Goal: Find specific page/section

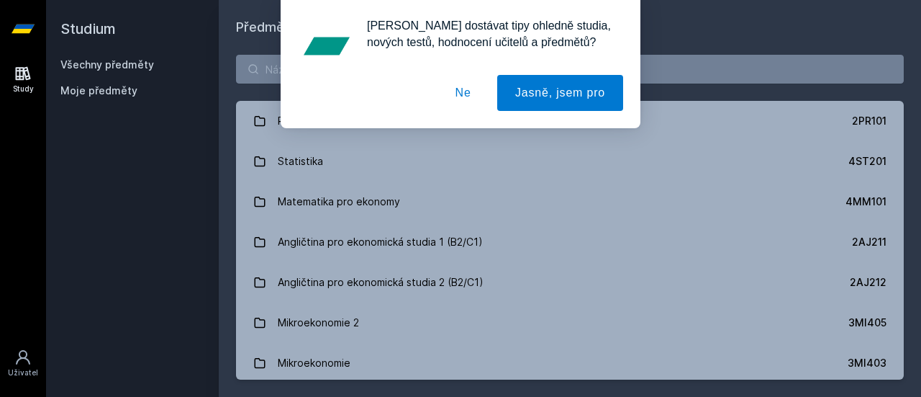
click at [460, 93] on button "Ne" at bounding box center [464, 93] width 52 height 36
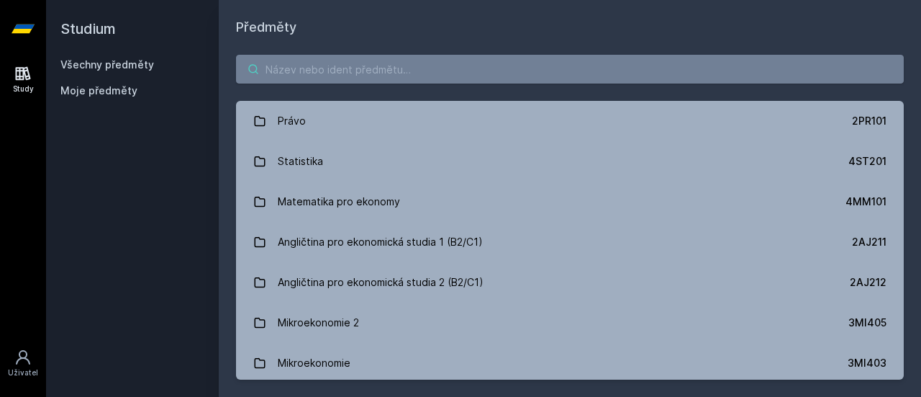
click at [417, 78] on input "search" at bounding box center [570, 69] width 668 height 29
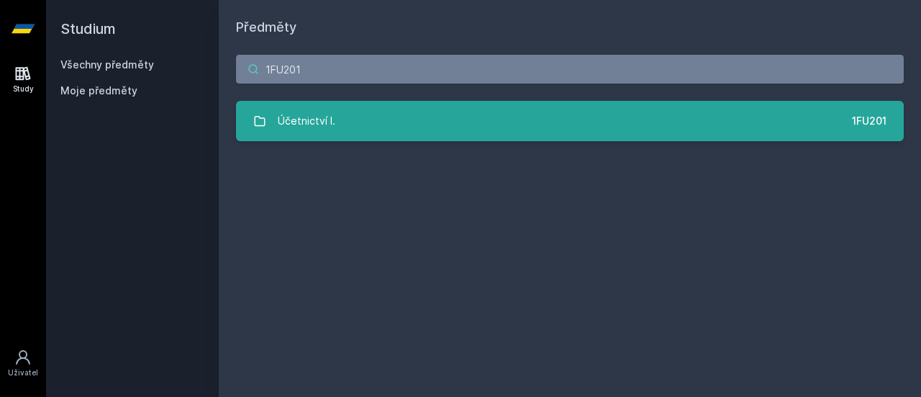
type input "1FU201"
click at [453, 130] on link "Účetnictví I. 1FU201" at bounding box center [570, 121] width 668 height 40
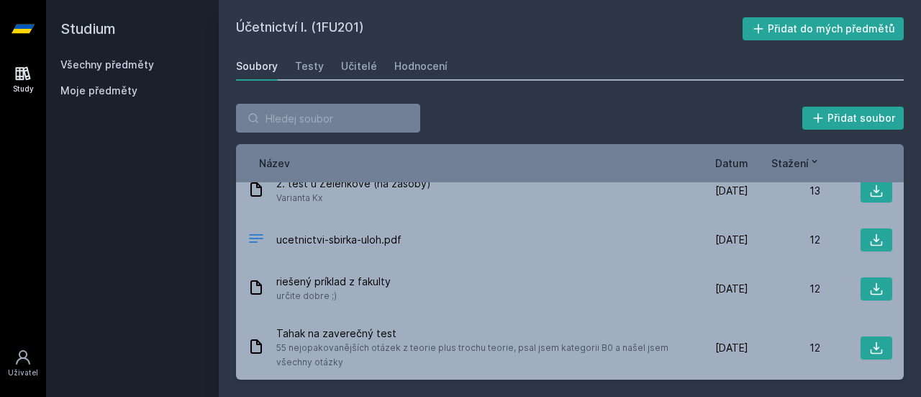
scroll to position [3310, 0]
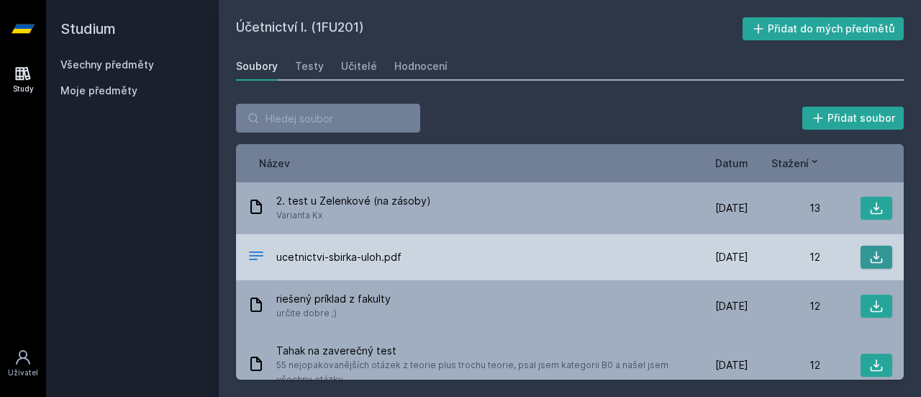
click at [861, 266] on button at bounding box center [877, 256] width 32 height 23
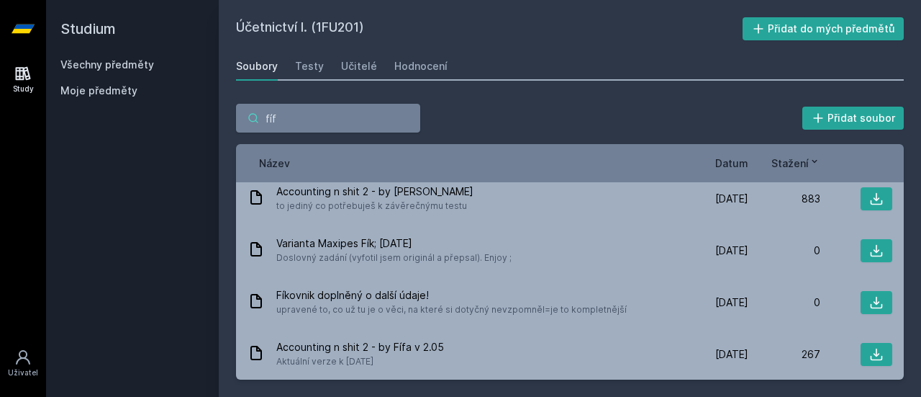
scroll to position [0, 0]
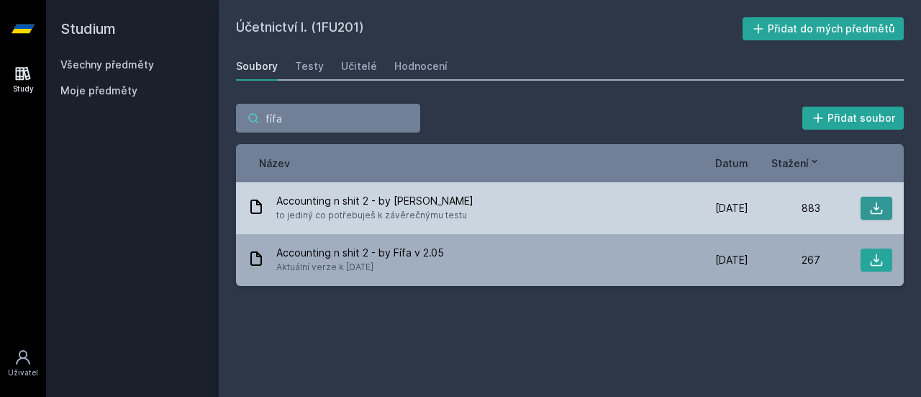
type input "fífa"
click at [865, 207] on button at bounding box center [877, 207] width 32 height 23
